Goal: Find specific page/section: Find specific page/section

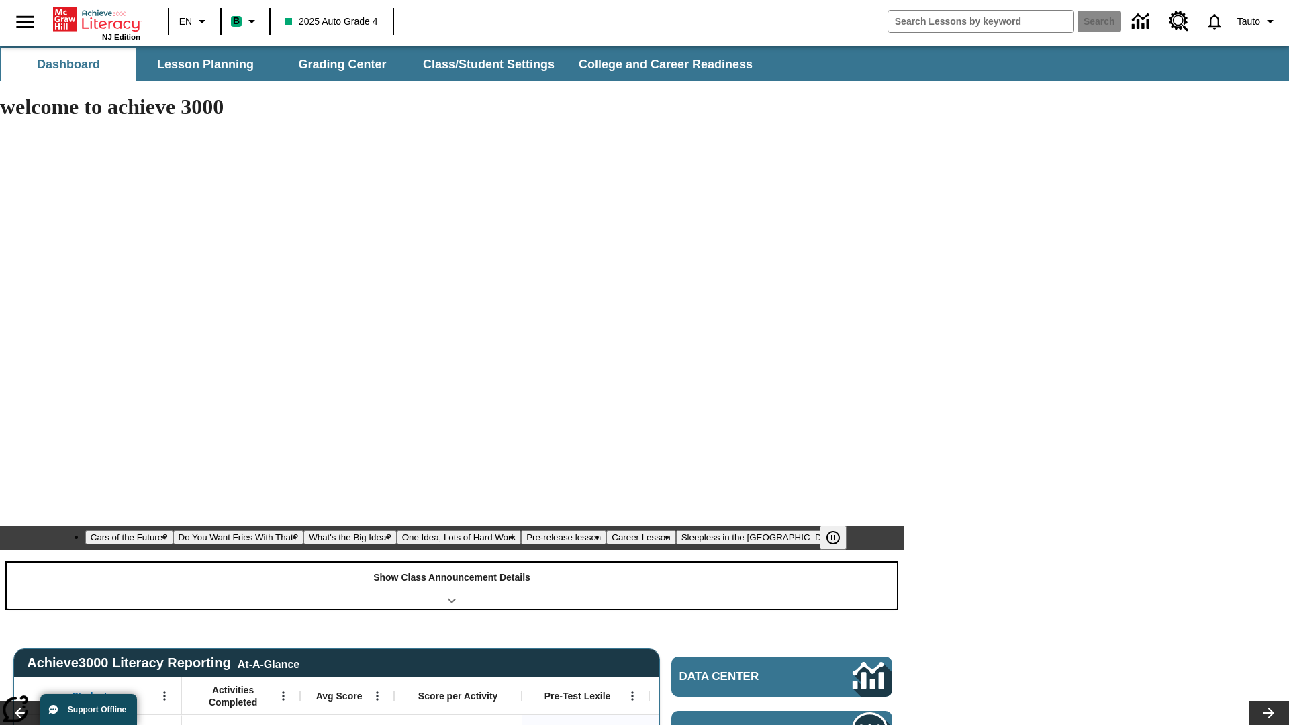
click at [452, 563] on div "Show Class Announcement Details" at bounding box center [452, 586] width 891 height 46
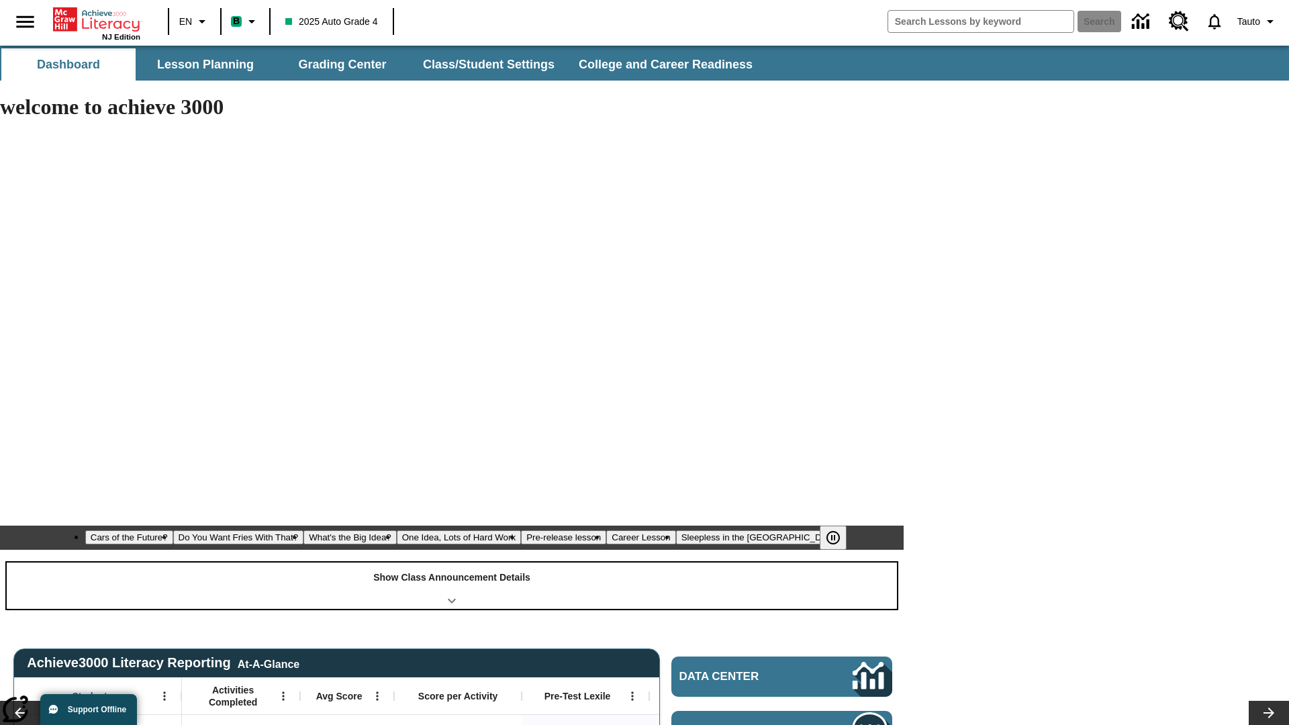
click at [452, 563] on div "Show Class Announcement Details" at bounding box center [452, 586] width 891 height 46
